Goal: Information Seeking & Learning: Learn about a topic

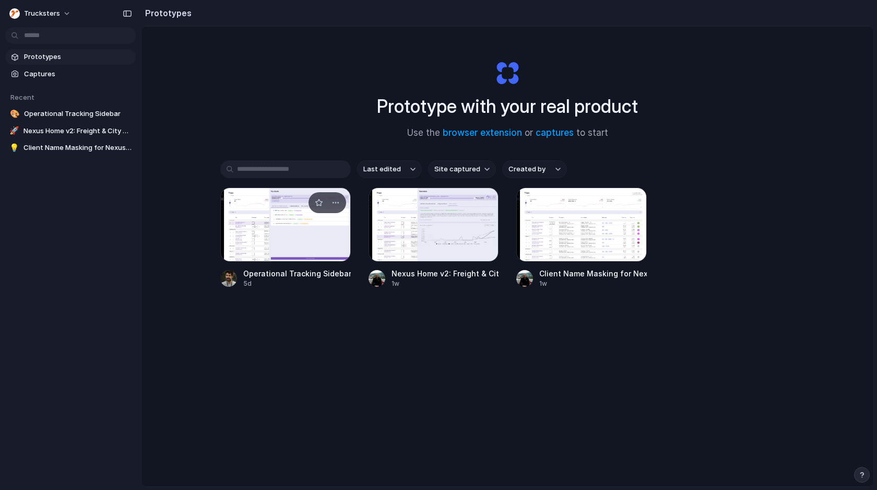
click at [263, 247] on div at bounding box center [285, 224] width 130 height 74
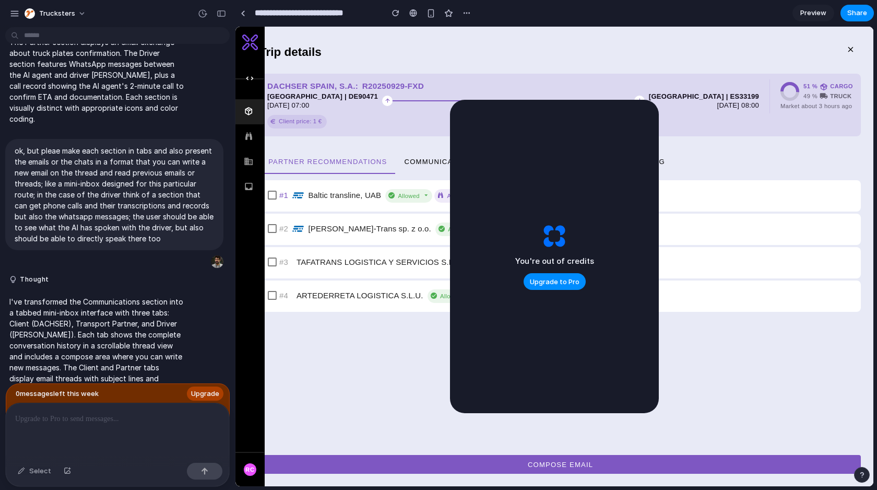
drag, startPoint x: 618, startPoint y: 111, endPoint x: 542, endPoint y: 128, distance: 77.6
click at [544, 115] on div "You're out of credits Upgrade to Pro" at bounding box center [554, 256] width 209 height 313
click at [670, 162] on button "Operational Tracking" at bounding box center [615, 161] width 115 height 25
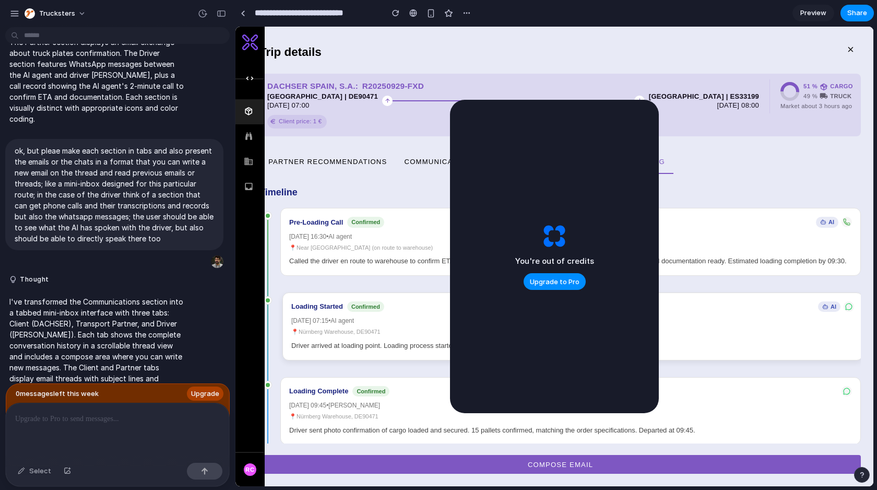
scroll to position [361, 0]
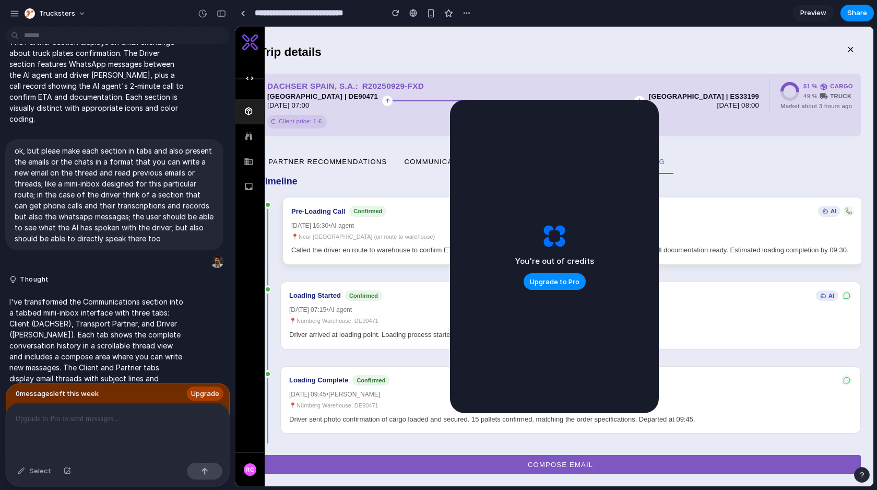
click at [330, 232] on div "📍 Near [GEOGRAPHIC_DATA] (on route to warehouse)" at bounding box center [572, 236] width 563 height 9
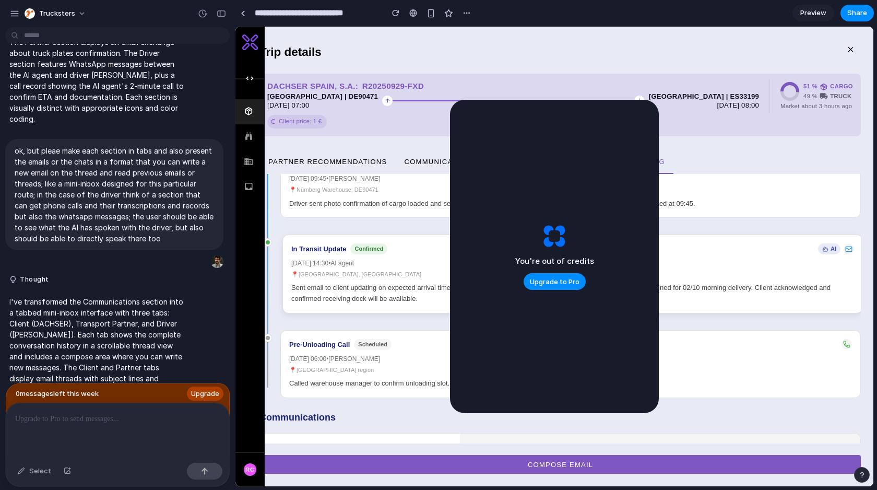
scroll to position [572, 0]
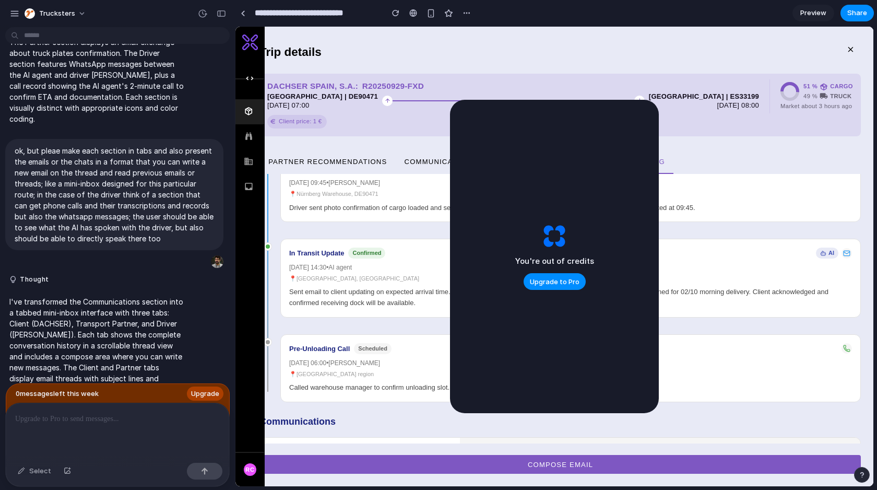
click at [550, 437] on button "Transport Partner" at bounding box center [560, 451] width 200 height 29
click at [680, 437] on button "Driver ([PERSON_NAME])" at bounding box center [760, 451] width 200 height 29
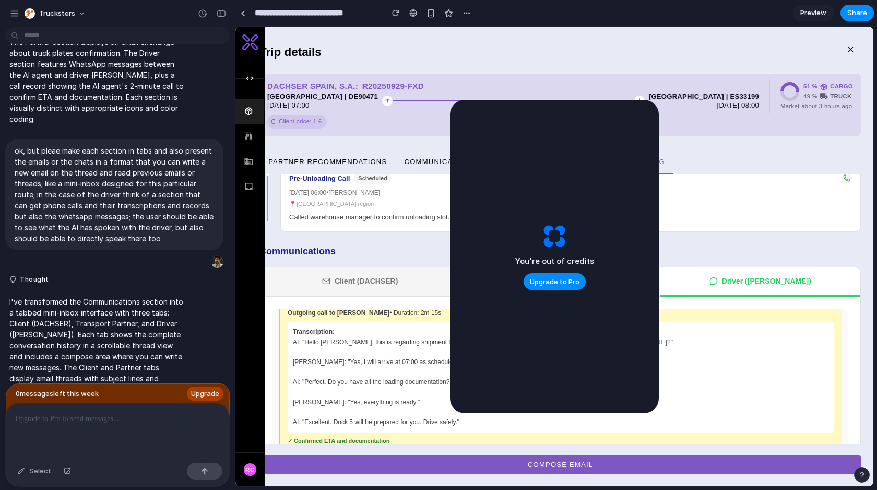
scroll to position [48, 0]
